Goal: Check status

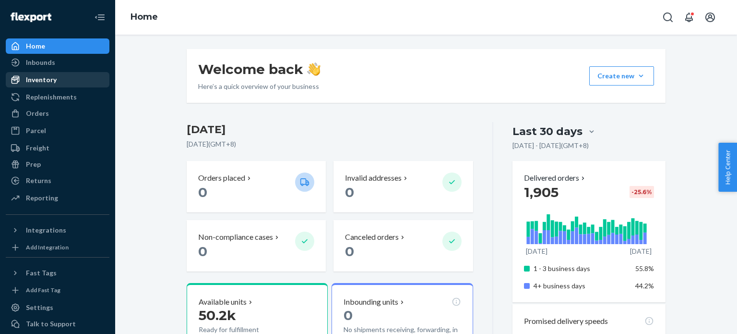
click at [51, 83] on div "Inventory" at bounding box center [41, 80] width 31 height 10
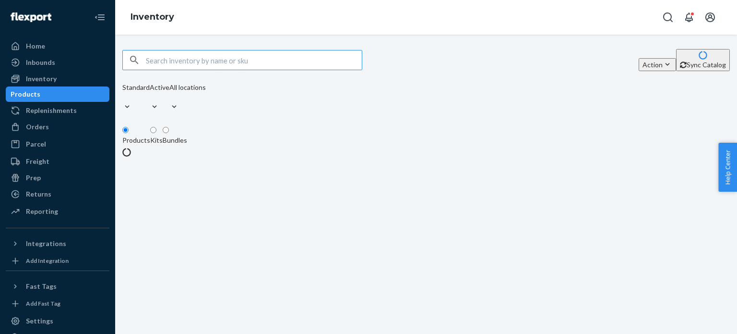
click at [219, 65] on input "text" at bounding box center [254, 59] width 216 height 19
type input "195893171613"
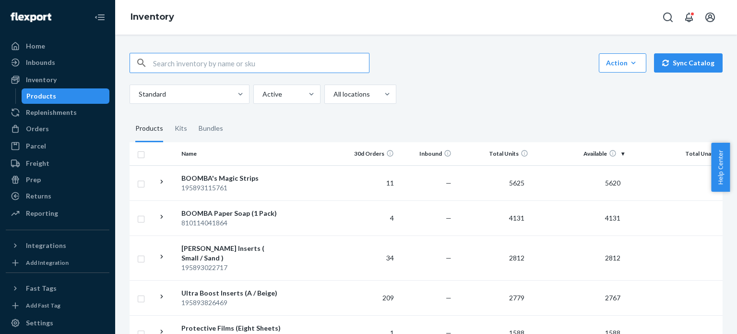
click at [328, 67] on input "text" at bounding box center [261, 62] width 216 height 19
paste input "195893171613"
type input "195893171613"
